Goal: Task Accomplishment & Management: Use online tool/utility

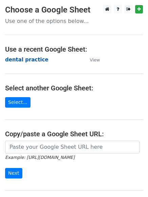
click at [36, 61] on strong "dental practice" at bounding box center [26, 60] width 43 height 6
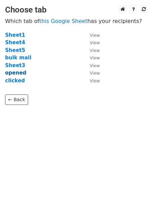
click at [17, 71] on strong "opened" at bounding box center [15, 73] width 21 height 6
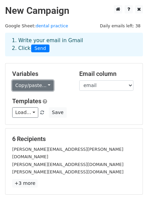
click at [33, 86] on link "Copy/paste..." at bounding box center [32, 85] width 41 height 10
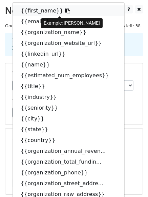
click at [65, 11] on icon at bounding box center [67, 10] width 5 height 5
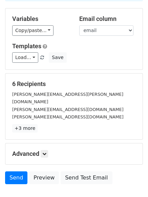
scroll to position [57, 0]
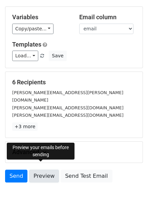
click at [51, 170] on link "Preview" at bounding box center [44, 176] width 30 height 13
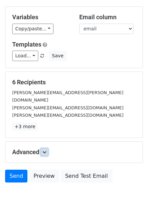
click at [45, 150] on icon at bounding box center [44, 152] width 4 height 4
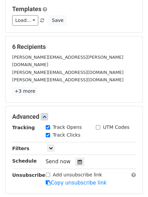
scroll to position [158, 0]
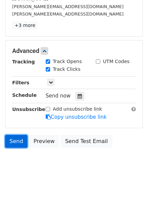
click at [13, 135] on link "Send" at bounding box center [16, 141] width 22 height 13
